Goal: Navigation & Orientation: Find specific page/section

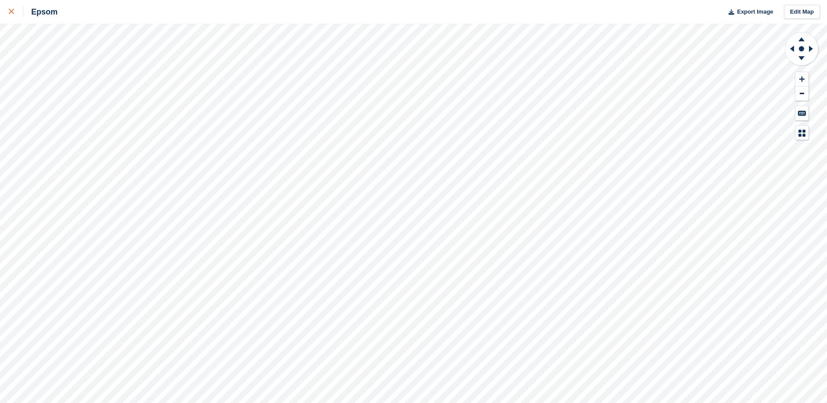
click at [11, 11] on icon at bounding box center [11, 11] width 5 height 5
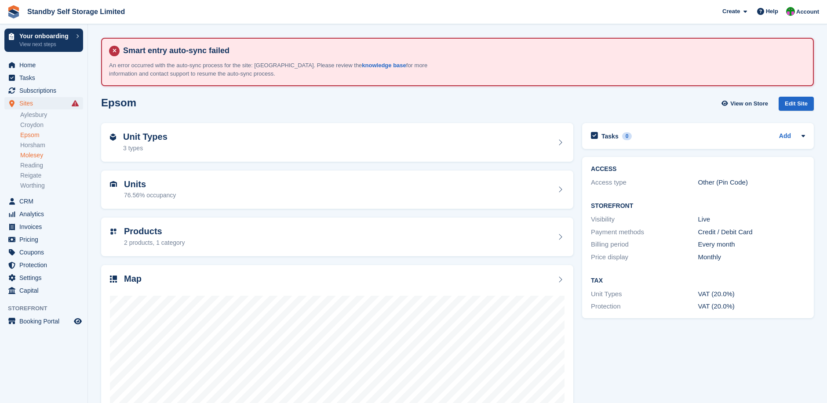
click at [34, 154] on link "Molesey" at bounding box center [51, 155] width 63 height 8
